Goal: Information Seeking & Learning: Learn about a topic

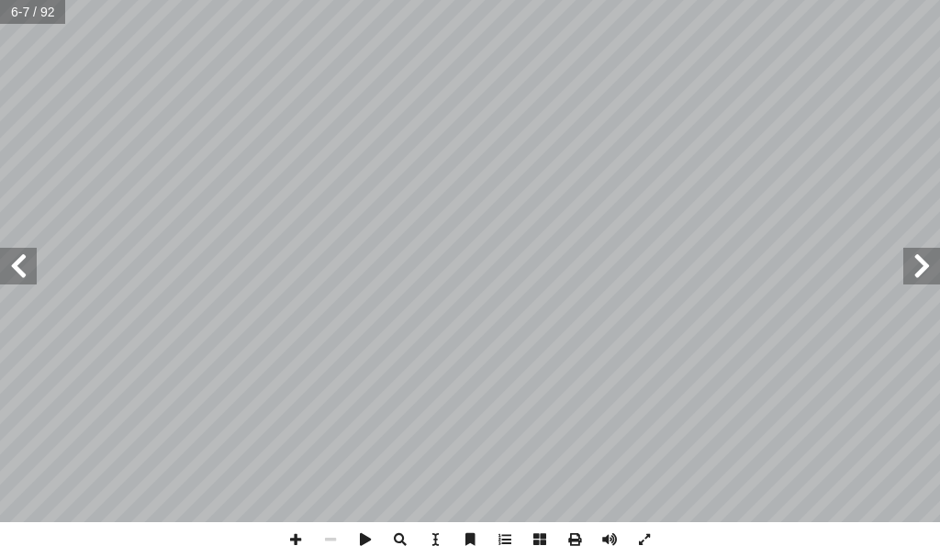
click at [19, 277] on span at bounding box center [18, 266] width 37 height 37
click at [293, 537] on span at bounding box center [295, 539] width 35 height 35
click at [329, 526] on span at bounding box center [330, 539] width 35 height 35
click at [19, 278] on span at bounding box center [18, 266] width 37 height 37
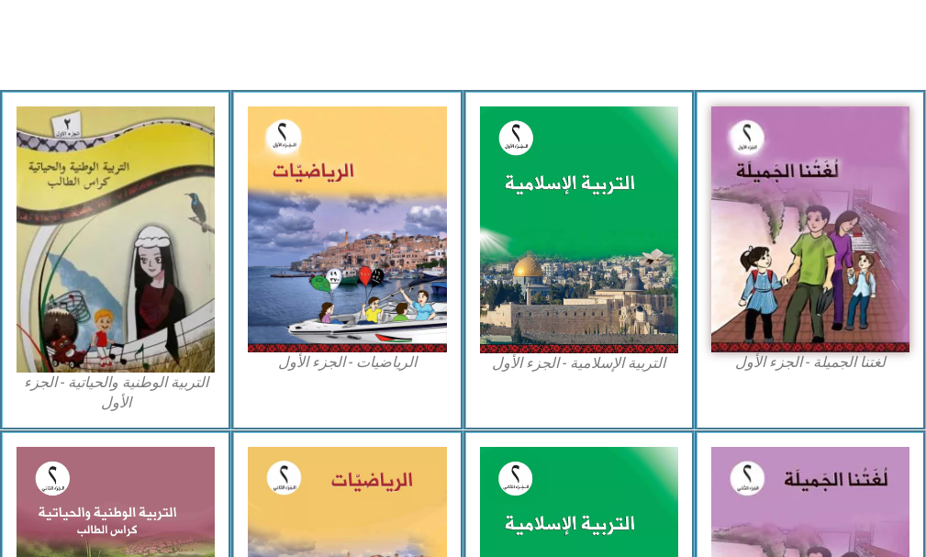
click at [568, 297] on img at bounding box center [579, 229] width 198 height 247
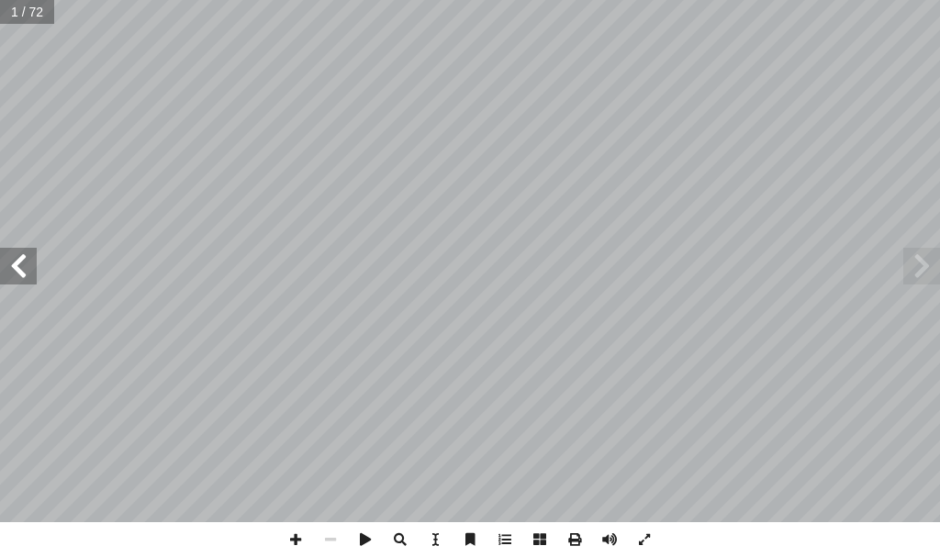
click at [17, 272] on span at bounding box center [18, 266] width 37 height 37
click at [18, 272] on span at bounding box center [18, 266] width 37 height 37
drag, startPoint x: 26, startPoint y: 274, endPoint x: 32, endPoint y: 251, distance: 23.8
click at [31, 252] on span at bounding box center [18, 266] width 37 height 37
click at [28, 223] on div "ُ ة َّ ي ِ لام ْ س ِ الإ ُ ة َ ي ِ ب ْ ر َّ الت [PERSON_NAME] ) ً قا ّ ياد جبور…" at bounding box center [470, 261] width 940 height 522
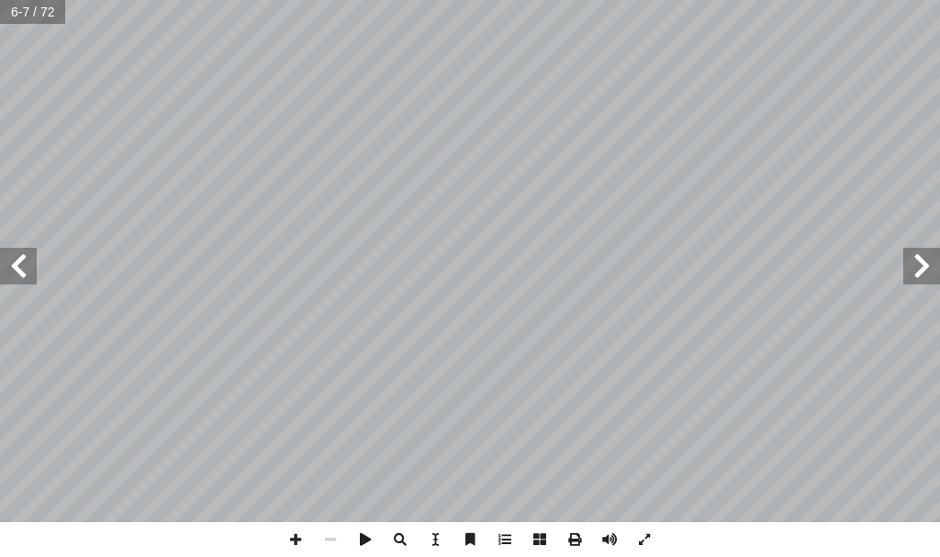
click at [18, 262] on span at bounding box center [18, 266] width 37 height 37
click at [16, 265] on span at bounding box center [18, 266] width 37 height 37
click at [326, 540] on span at bounding box center [330, 539] width 35 height 35
click at [332, 539] on span at bounding box center [330, 539] width 35 height 35
click at [36, 262] on span at bounding box center [18, 266] width 37 height 37
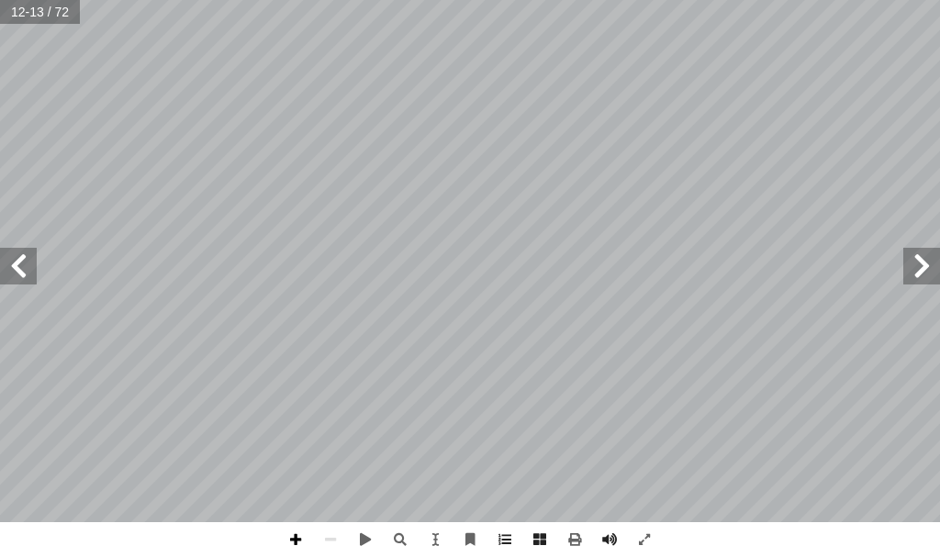
drag, startPoint x: 298, startPoint y: 537, endPoint x: 297, endPoint y: 525, distance: 12.0
click at [298, 534] on span at bounding box center [295, 539] width 35 height 35
click at [555, 0] on html "الصفحة الرئيسية الصف الأول الصف الثاني الصف الثالث الصف الرابع الصف الخامس الصف…" at bounding box center [470, 62] width 940 height 124
